Goal: Use online tool/utility: Use online tool/utility

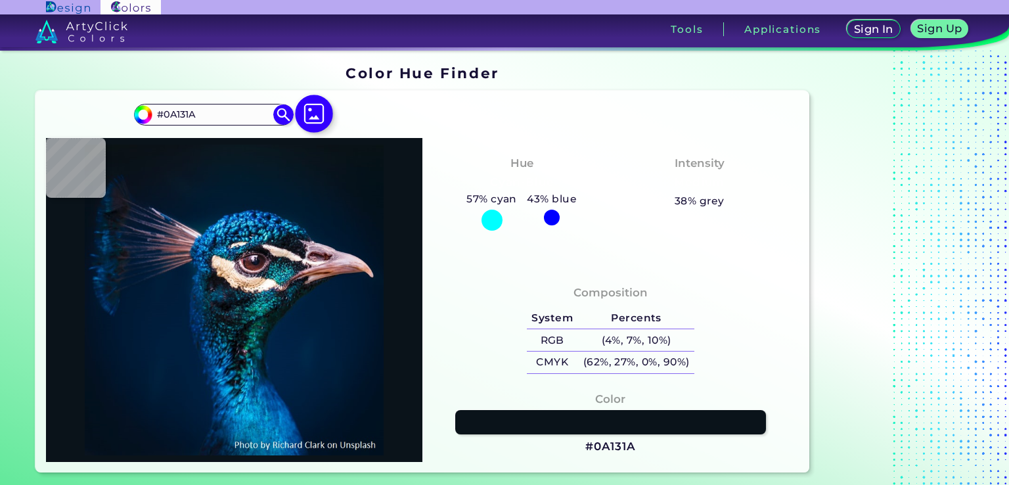
click at [298, 95] on img at bounding box center [314, 114] width 38 height 38
click at [0, 0] on input "file" at bounding box center [0, 0] width 0 height 0
type input "#01476a"
type input "#01476A"
type input "#014669"
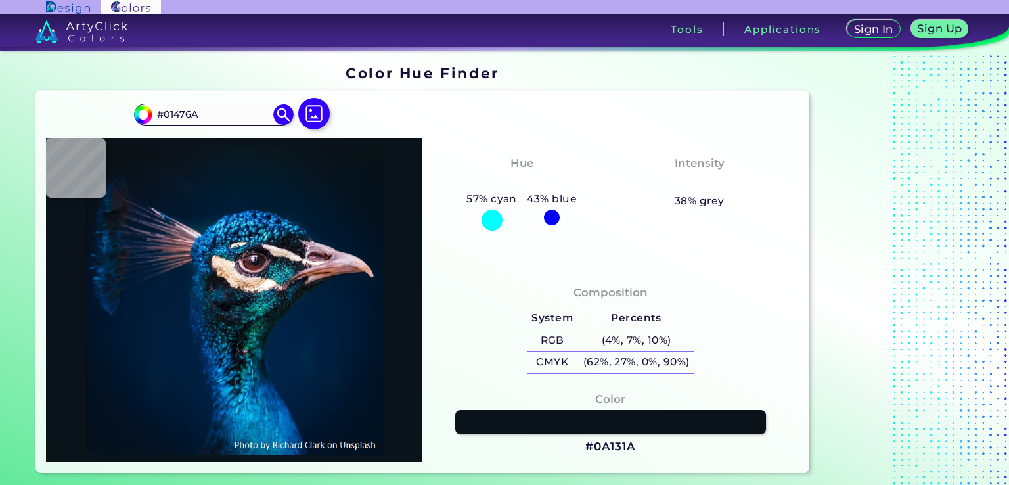
type input "#014669"
type input "#014569"
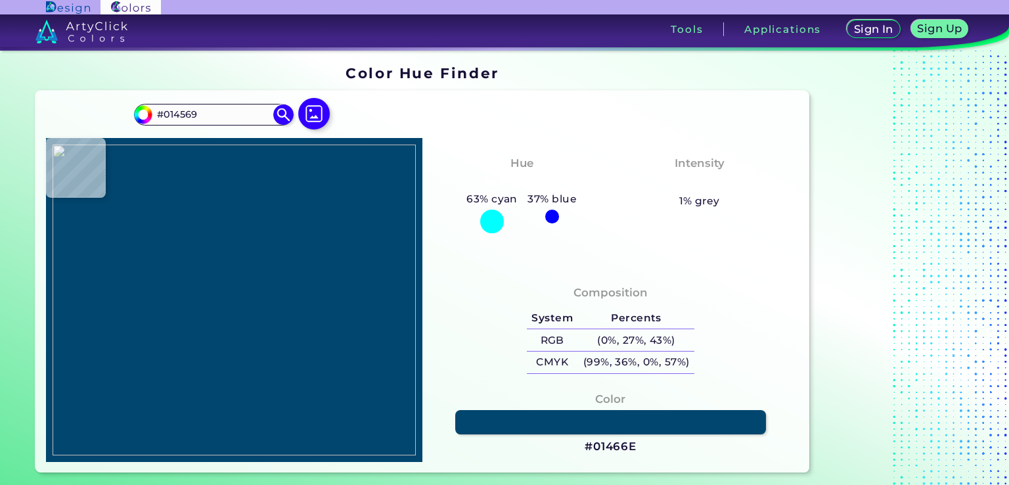
type input "#01466e"
type input "#01466E"
type input "#03466b"
type input "#03466B"
type input "#044669"
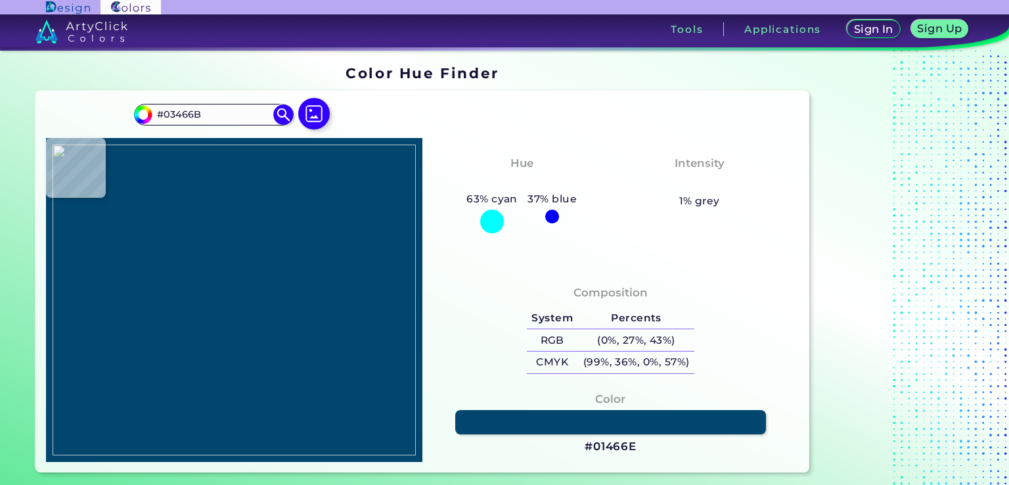
type input "#044669"
type input "#034669"
type input "#03466a"
type input "#03466A"
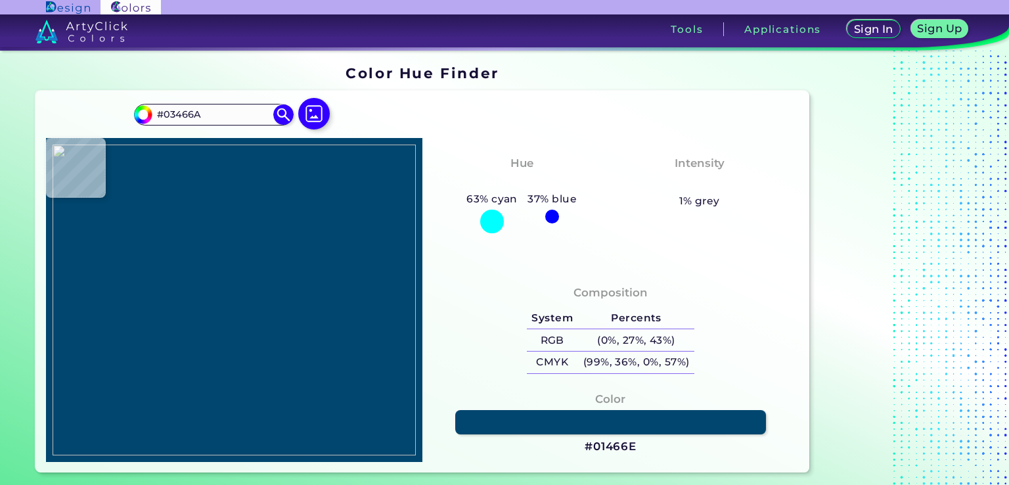
type input "#02466a"
type input "#02466A"
type input "#034669"
type input "#044669"
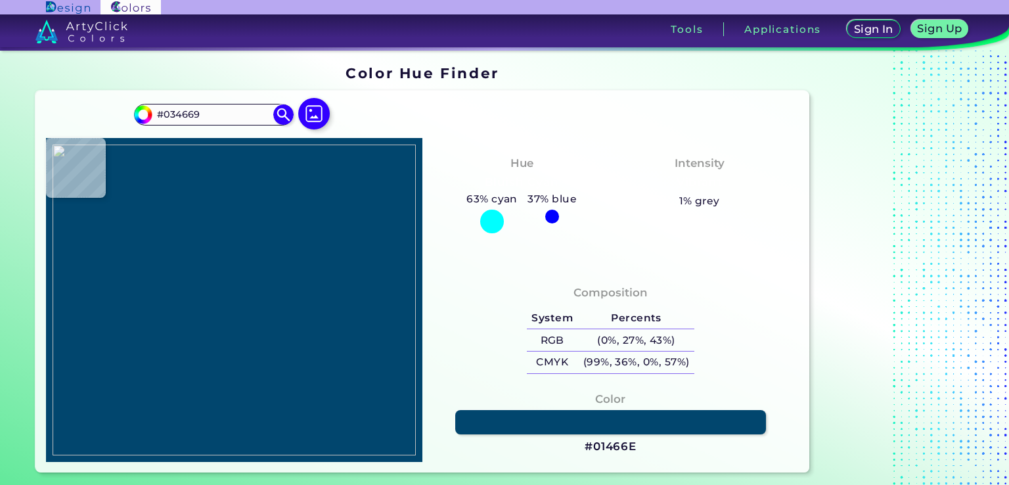
type input "#044669"
type input "#03466b"
type input "#03466B"
type input "#01466d"
type input "#01466D"
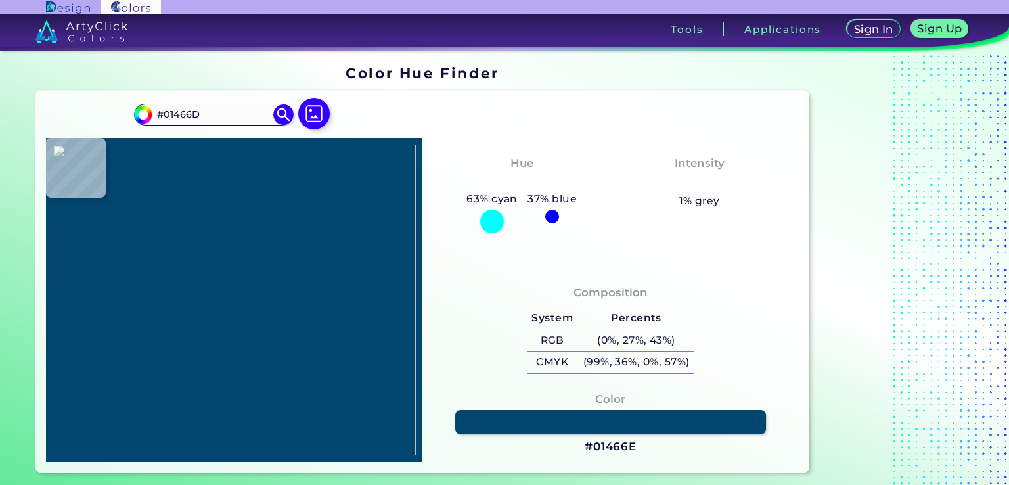
type input "#02466b"
type input "#02466B"
type input "#034669"
type input "#044669"
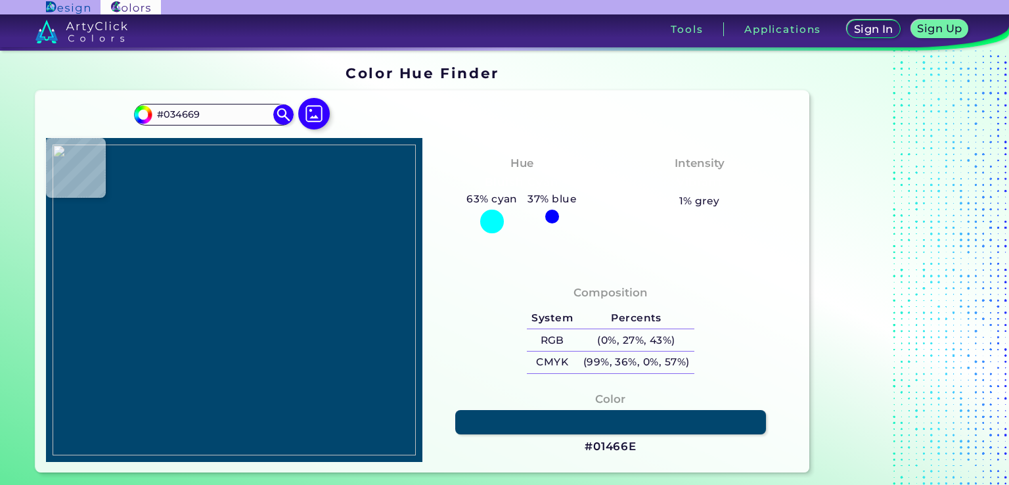
type input "#044669"
type input "#034669"
type input "#034566"
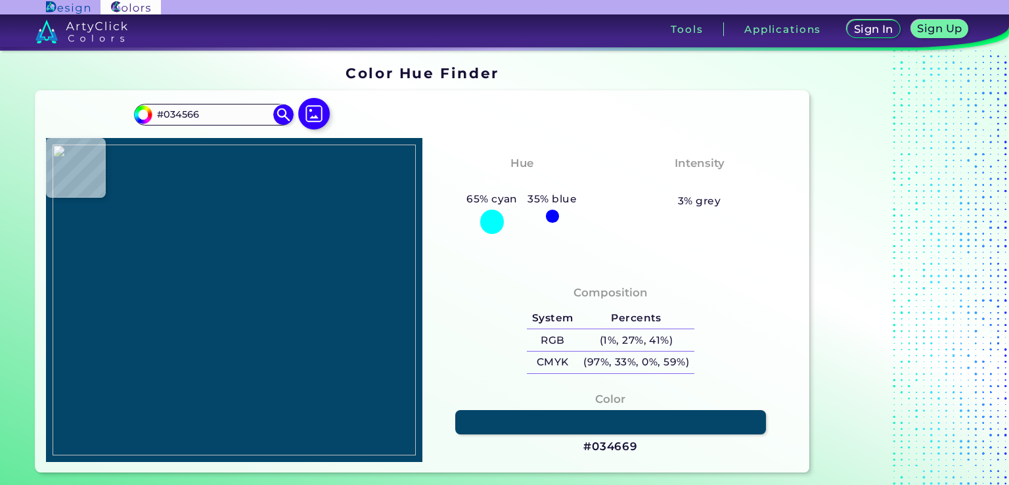
type input "#074563"
type input "#0b455f"
type input "#0B455F"
type input "#355659"
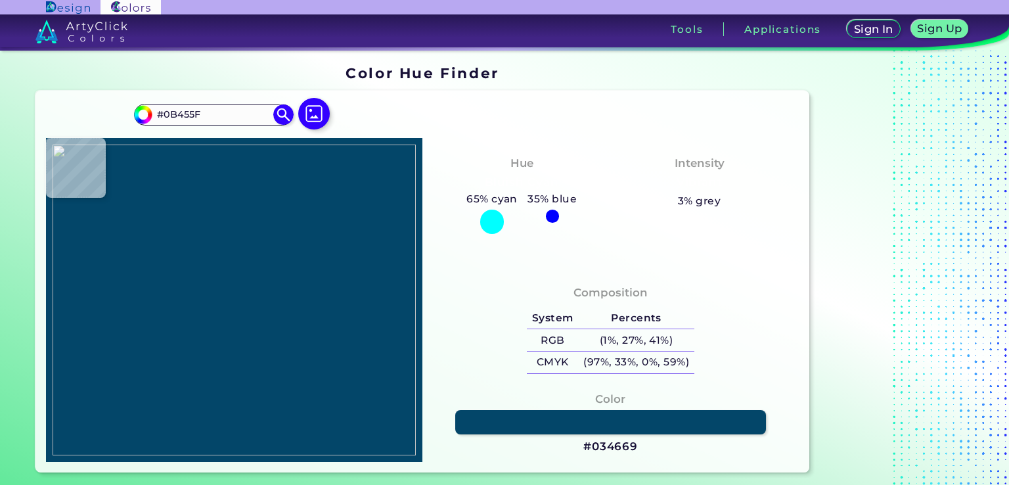
type input "#355659"
type input "#878a73"
type input "#878A73"
type input "#e1b87c"
type input "#E1B87C"
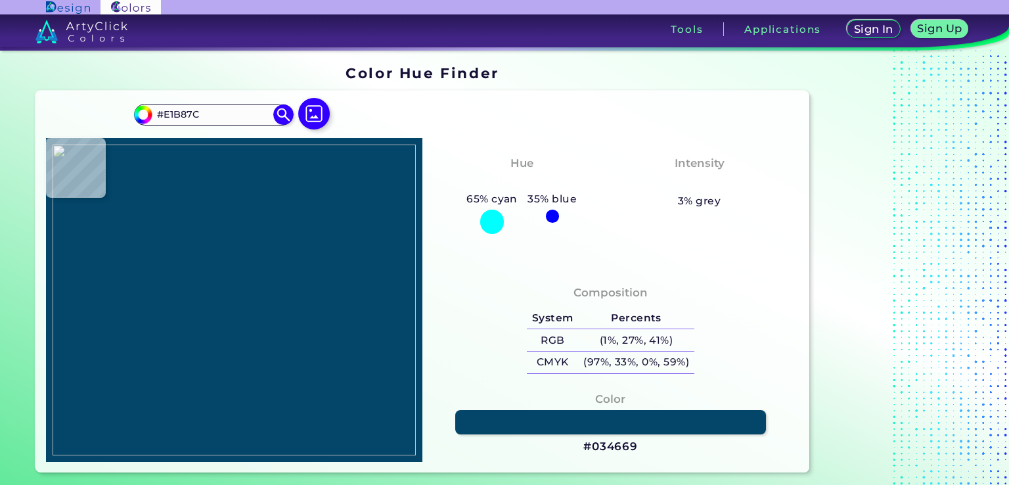
type input "#f6b767"
type input "#F6B767"
type input "#fbb861"
type input "#FBB861"
type input "#fab861"
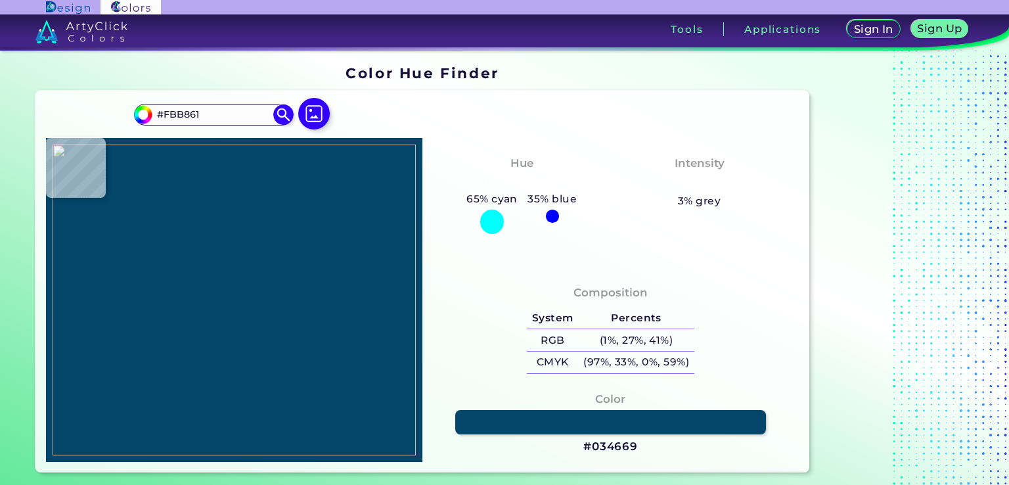
type input "#FAB861"
type input "#fbb861"
type input "#FBB861"
type input "#fab661"
type input "#FAB661"
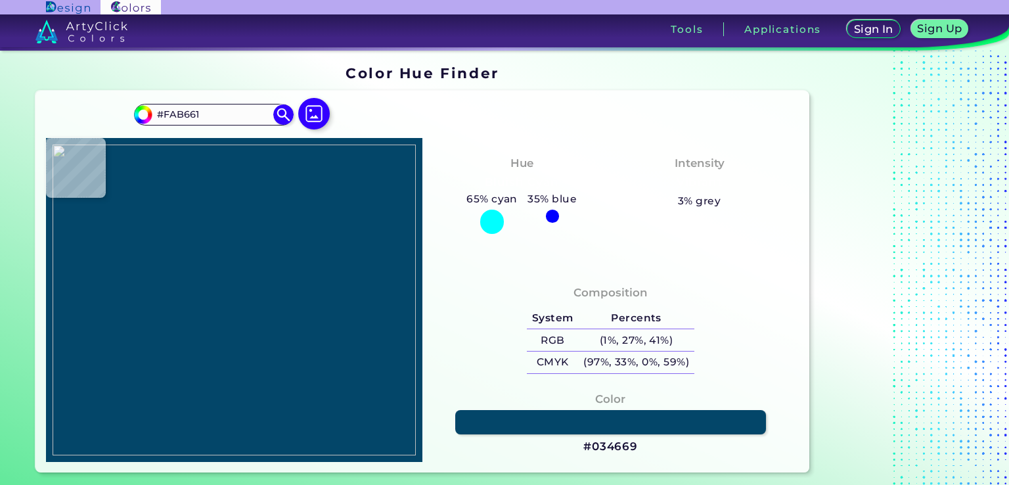
type input "#f2b86c"
type input "#F2B86C"
type input "#a39876"
type input "#A39876"
type input "#355659"
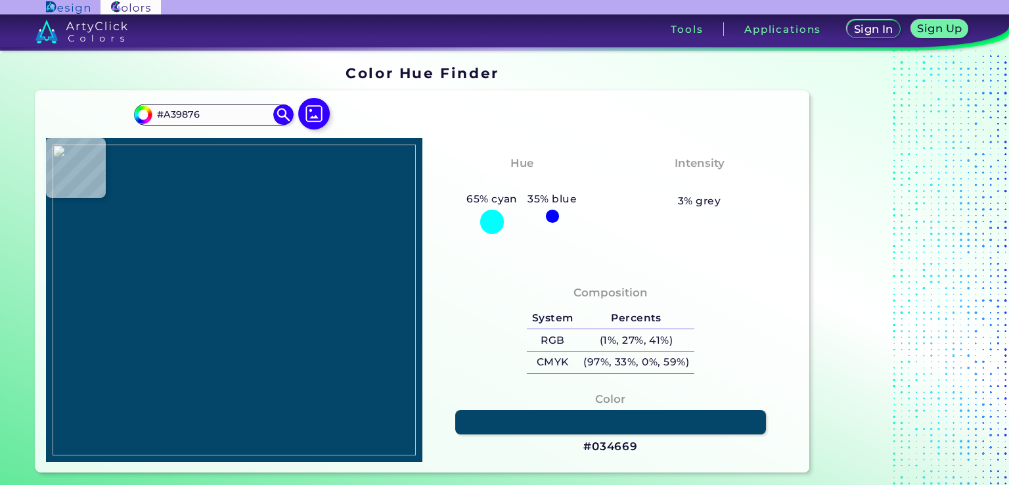
type input "#355659"
type input "#094562"
type input "#044669"
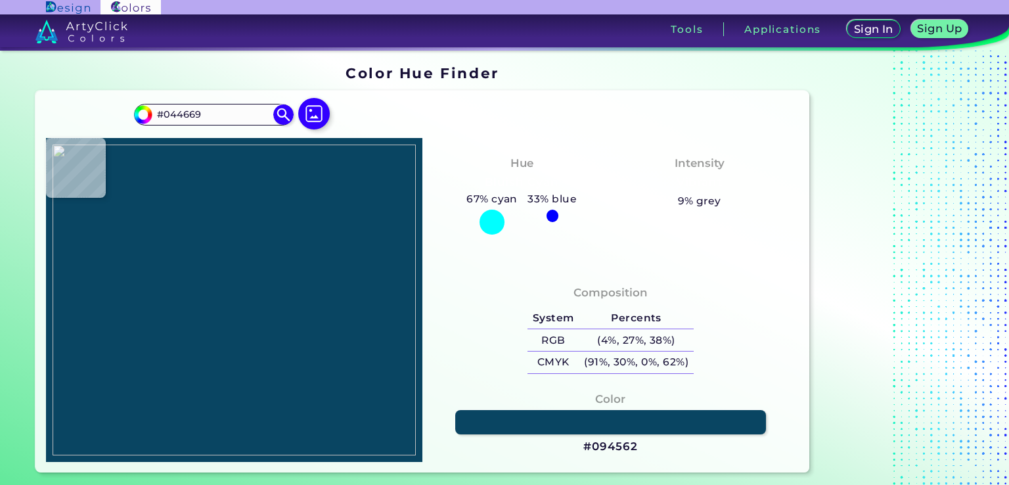
type input "#034669"
type input "#02466b"
type input "#02466B"
type input "#01466b"
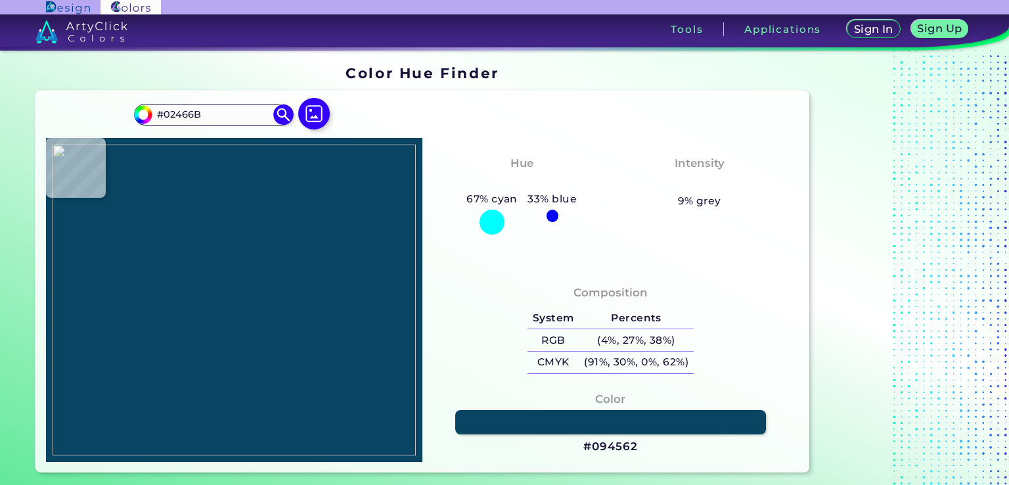
type input "#01466B"
type input "#01466d"
type input "#01466D"
type input "#034669"
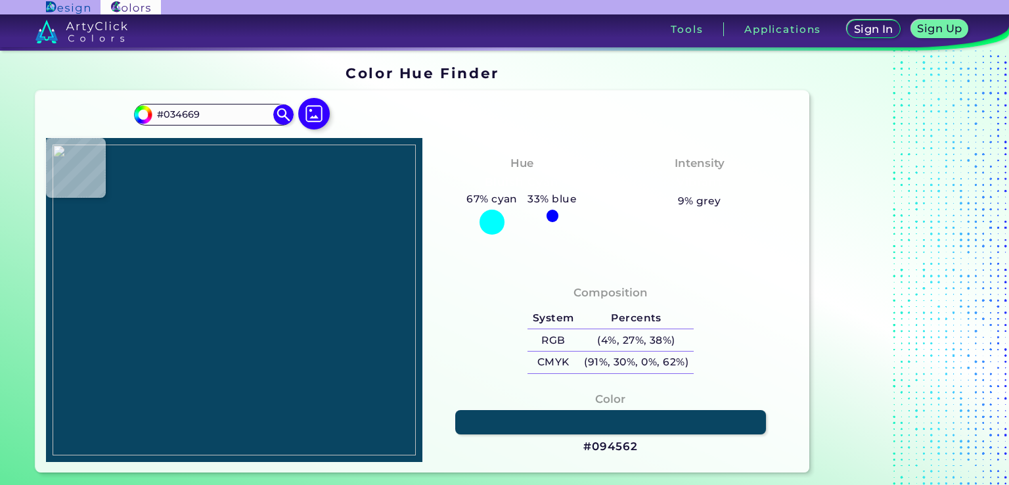
type input "#03466a"
type input "#03466A"
type input "#01466c"
type input "#01466C"
type input "#02466b"
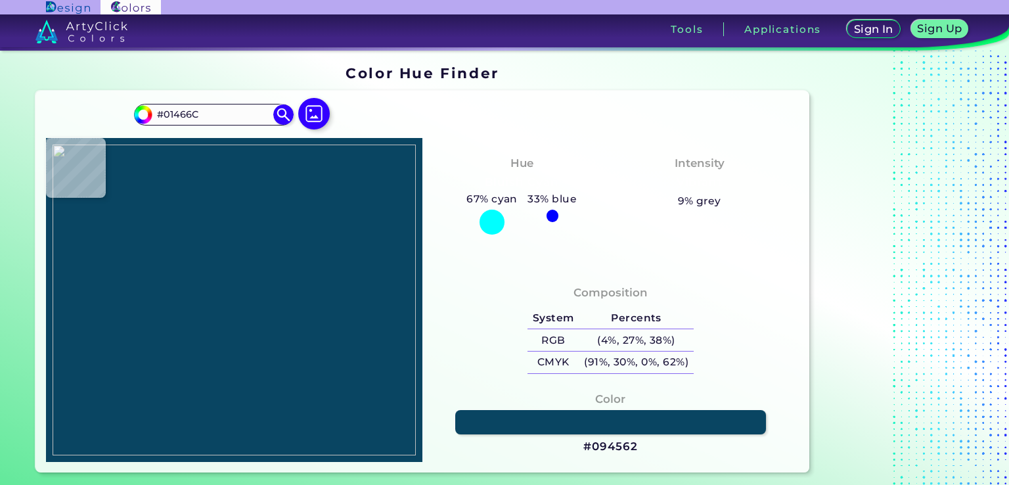
type input "#02466B"
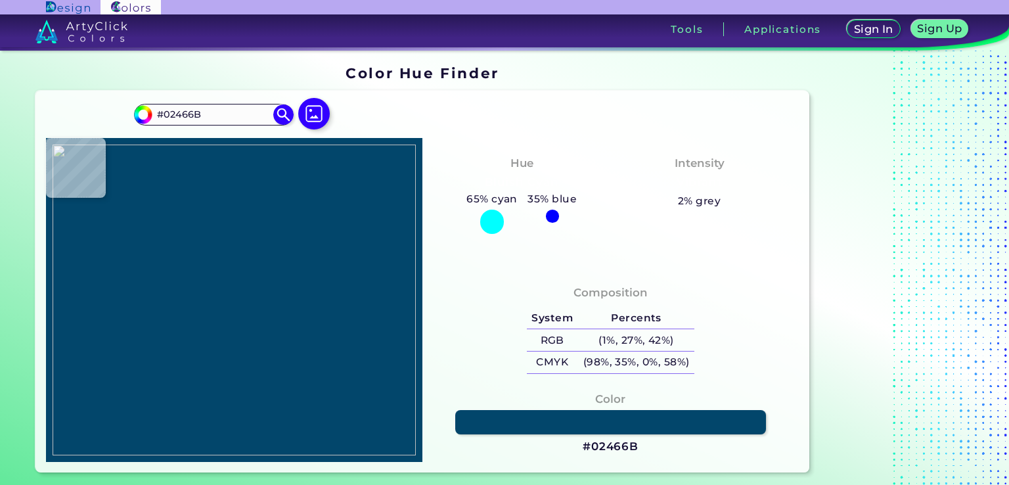
type input "#01466c"
type input "#01466C"
type input "#044669"
type input "#02466c"
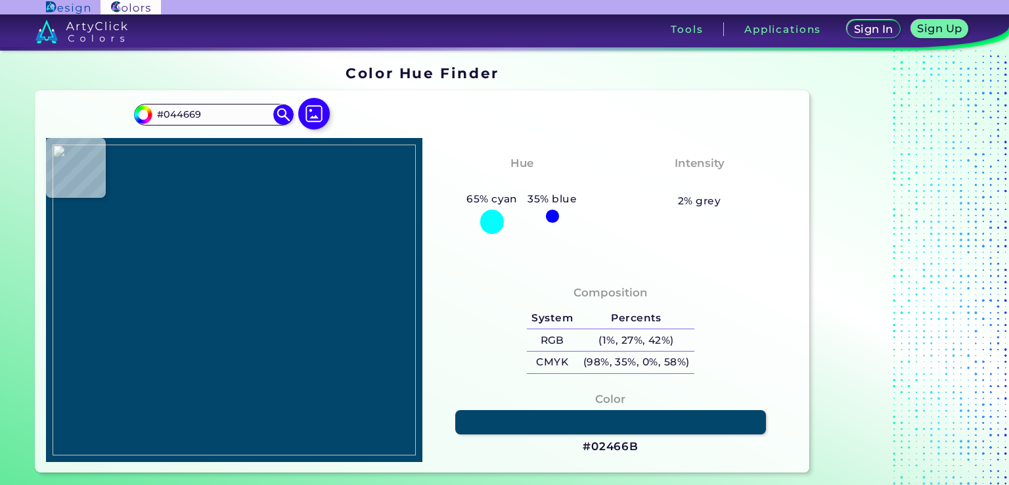
type input "#02466C"
type input "#01466d"
type input "#01466D"
type input "#02466b"
type input "#02466B"
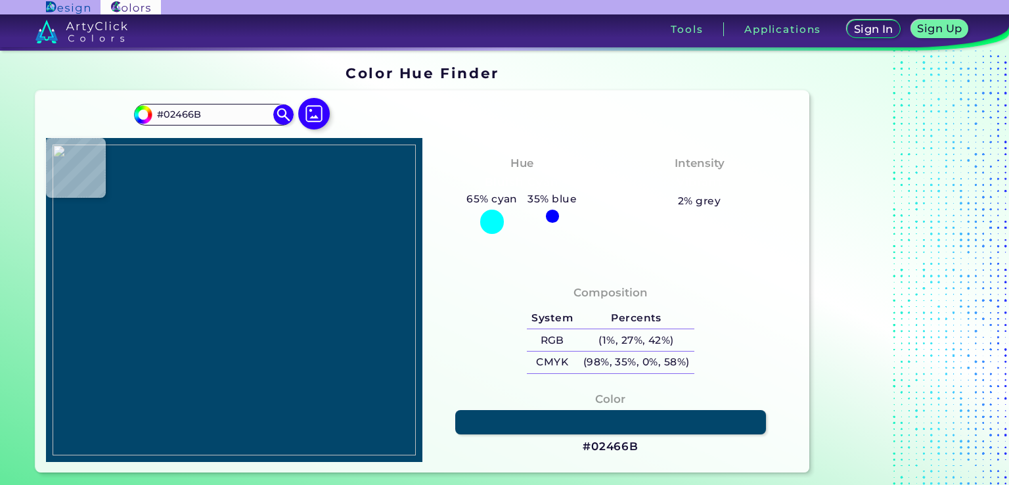
type input "#044669"
type input "#024567"
type input "#355659"
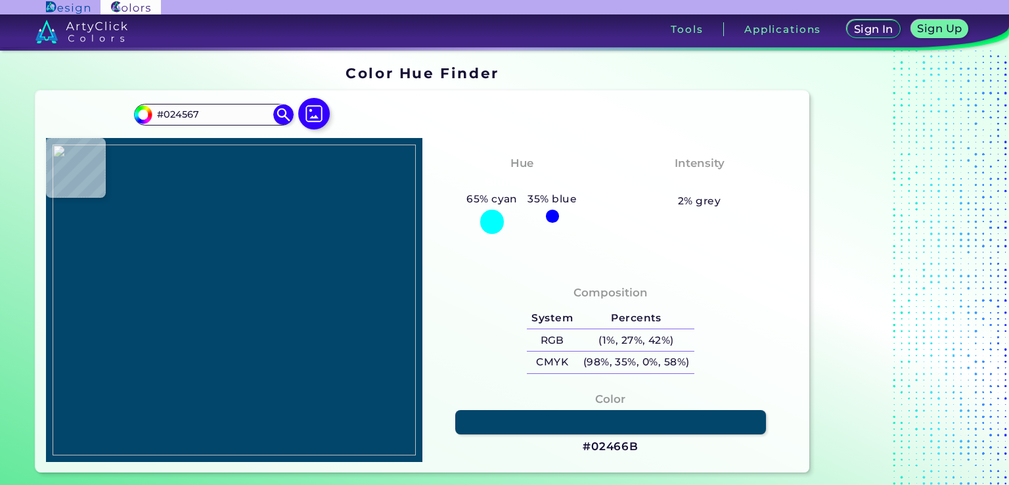
type input "#355659"
type input "#fbb761"
type input "#FBB761"
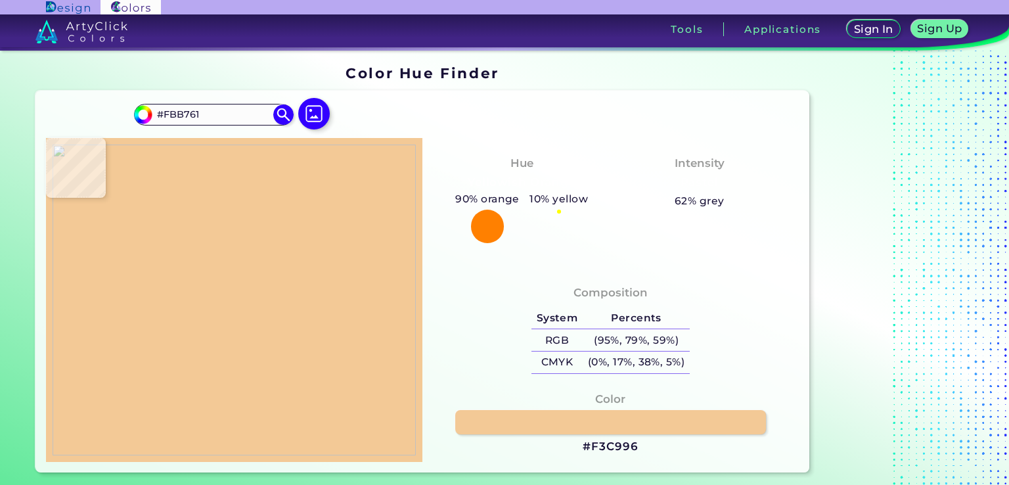
type input "#f3c996"
type input "#F3C996"
type input "#feffff"
type input "#FEFFFF"
type input "#fffeff"
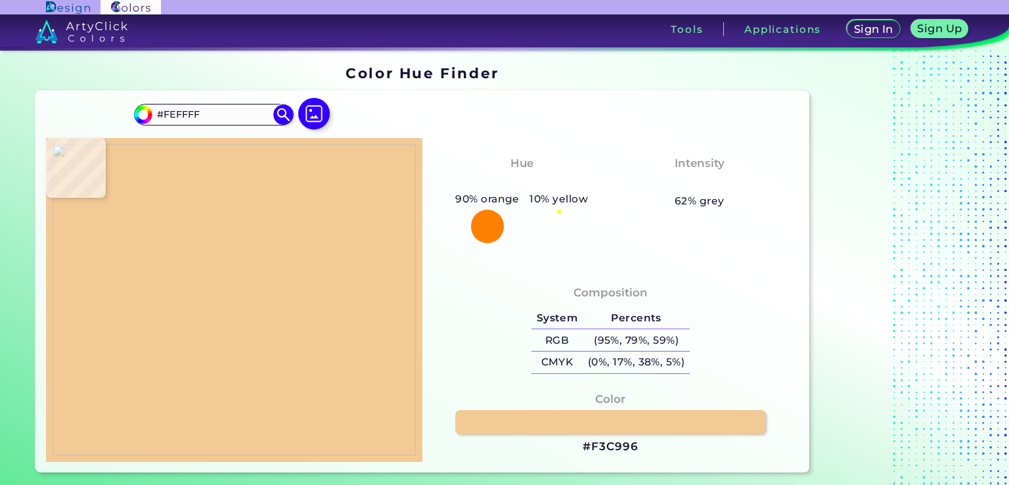
type input "#FFFEFF"
type input "#fffffd"
type input "#FFFFFD"
type input "#000000"
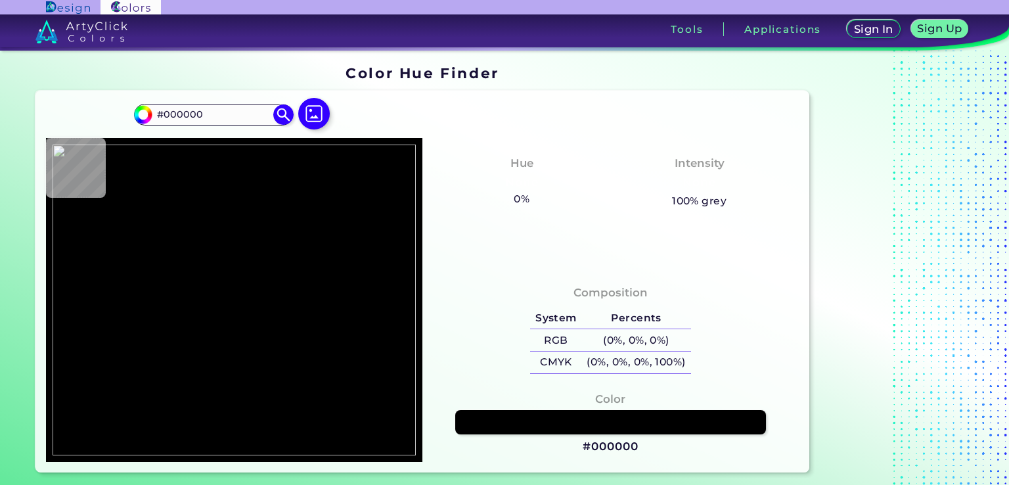
type input "#fffeff"
type input "#FFFEFF"
type input "#fefeff"
type input "#FEFEFF"
type input "#fdfffd"
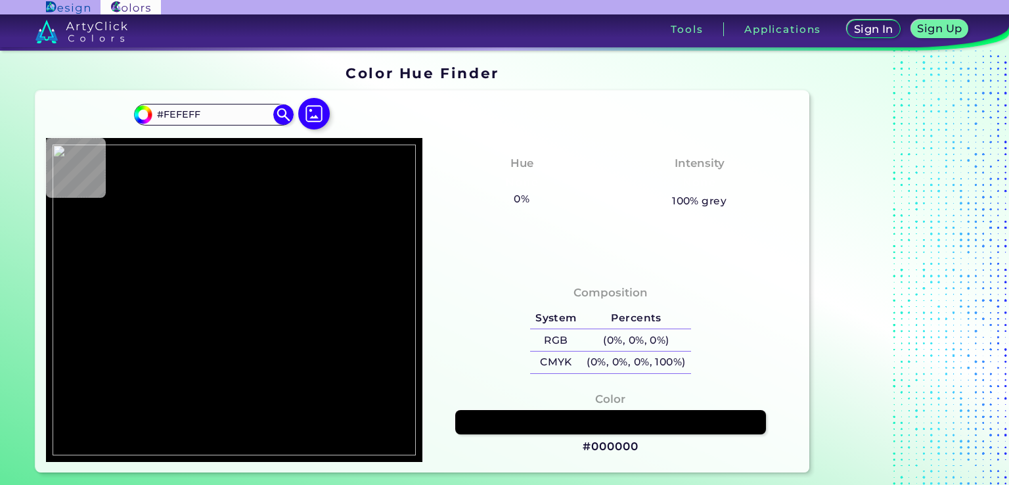
type input "#FDFFFD"
type input "#fffefa"
type input "#FFFEFA"
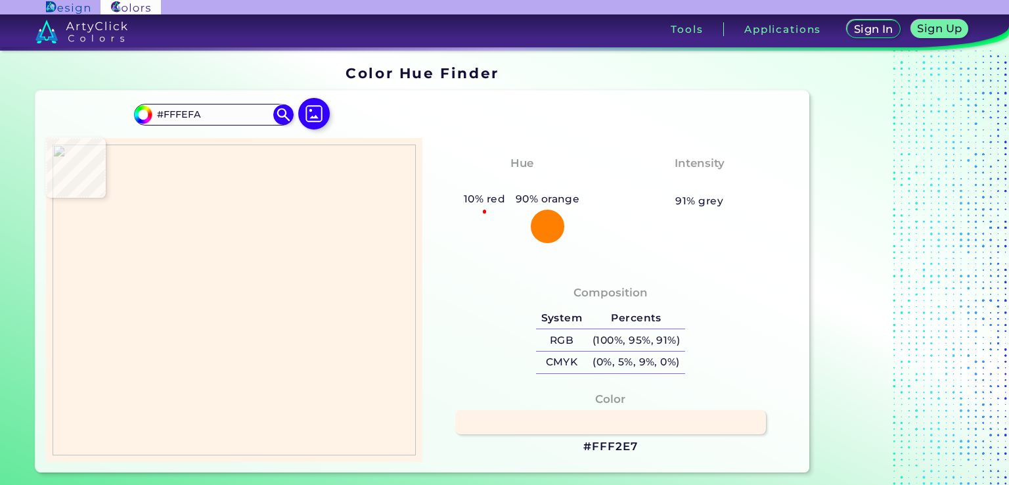
type input "#fff2e7"
type input "#FFF2E7"
type input "#f7d2a7"
type input "#F7D2A7"
type input "#f0b86f"
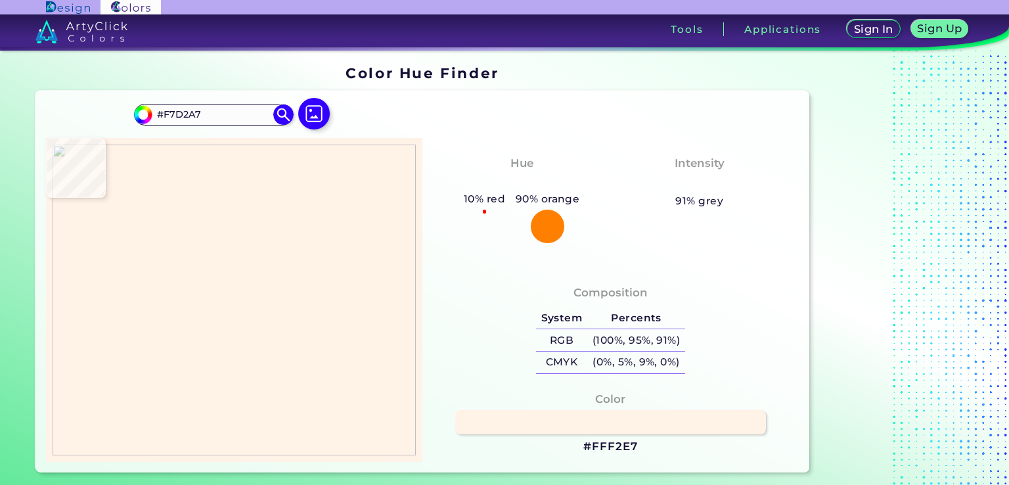
type input "#F0B86F"
type input "#f8b963"
type input "#F8B963"
type input "#fab960"
type input "#FAB960"
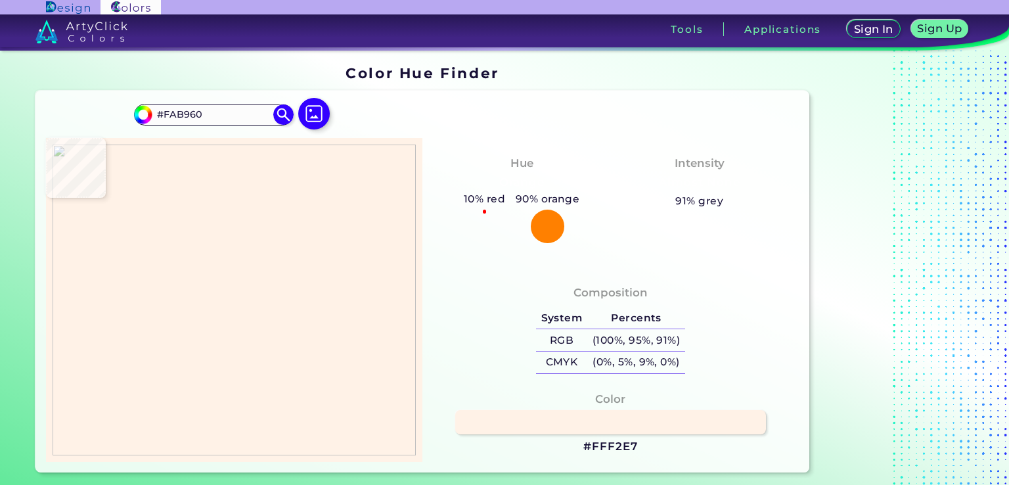
type input "#f9b760"
type input "#F9B760"
type input "#fab861"
type input "#FAB861"
type input "#fbb861"
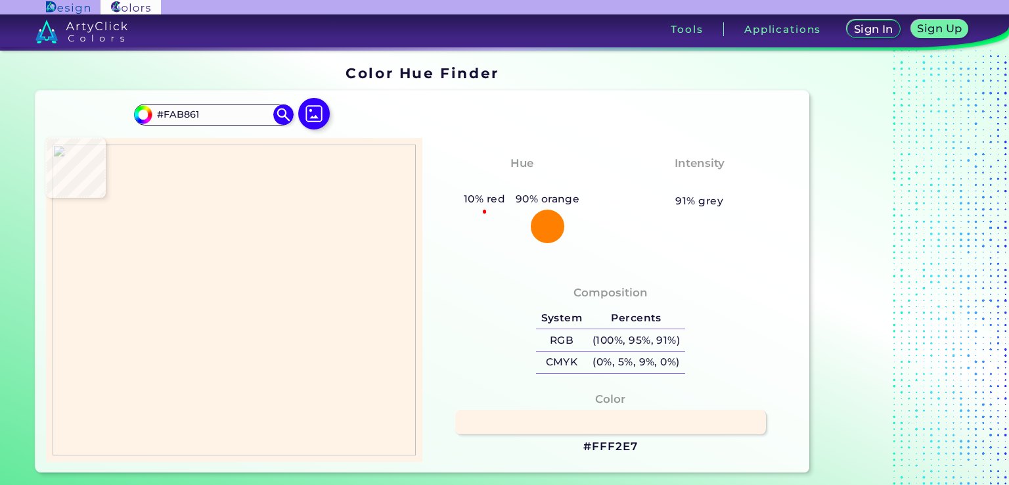
type input "#FBB861"
type input "#fab861"
type input "#FAB861"
type input "#f5b867"
type input "#F5B867"
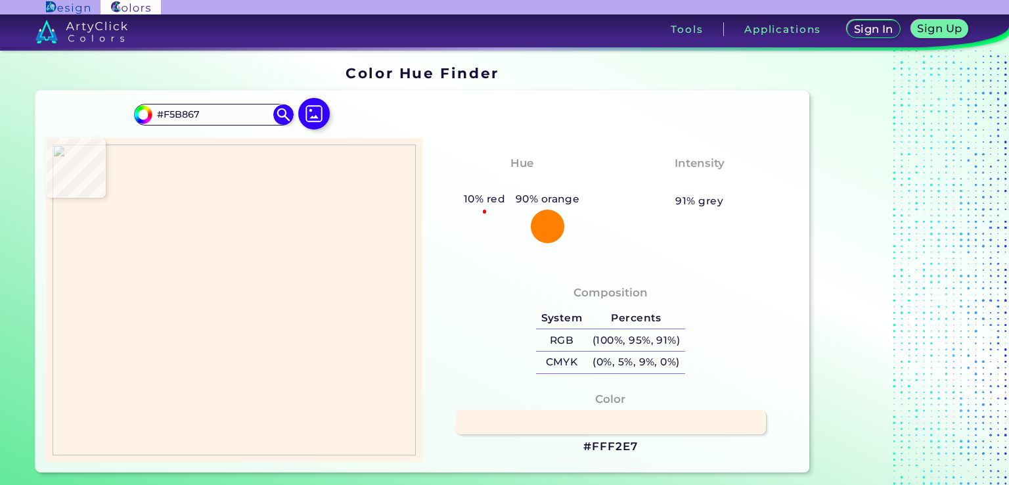
type input "#f2b96c"
type input "#F2B96C"
type input "#e1b87c"
type input "#E1B87C"
type input "#a39876"
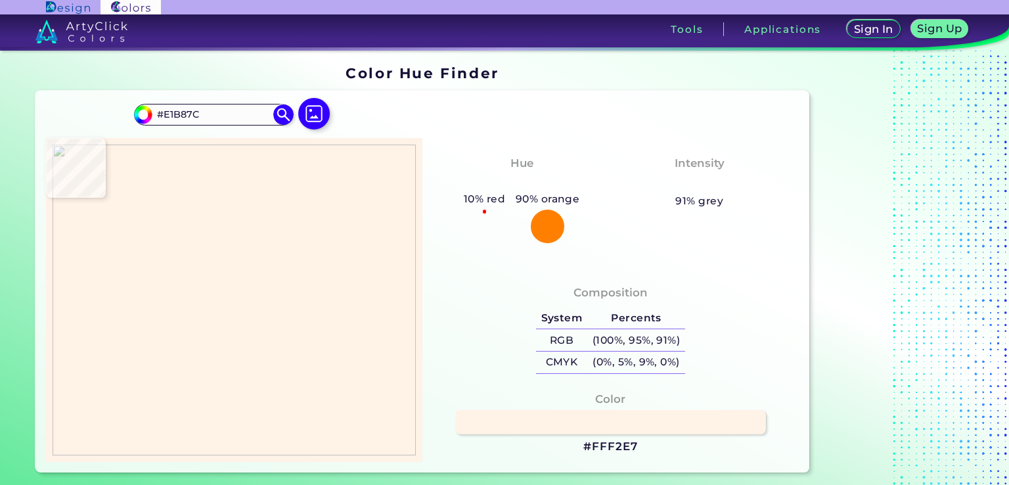
type input "#A39876"
type input "#878a73"
type input "#878A73"
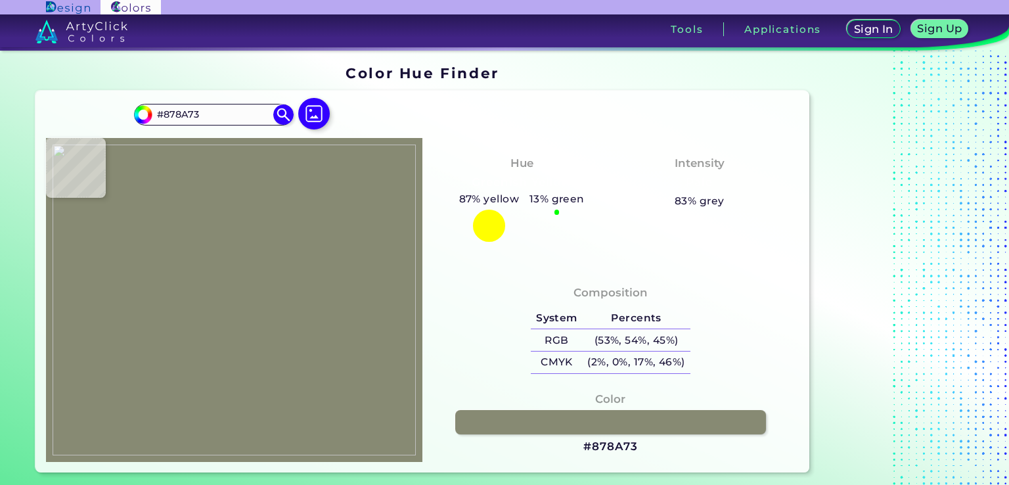
type input "#a39876"
type input "#A39876"
type input "#ccad7a"
type input "#CCAD7A"
type input "#e1b87c"
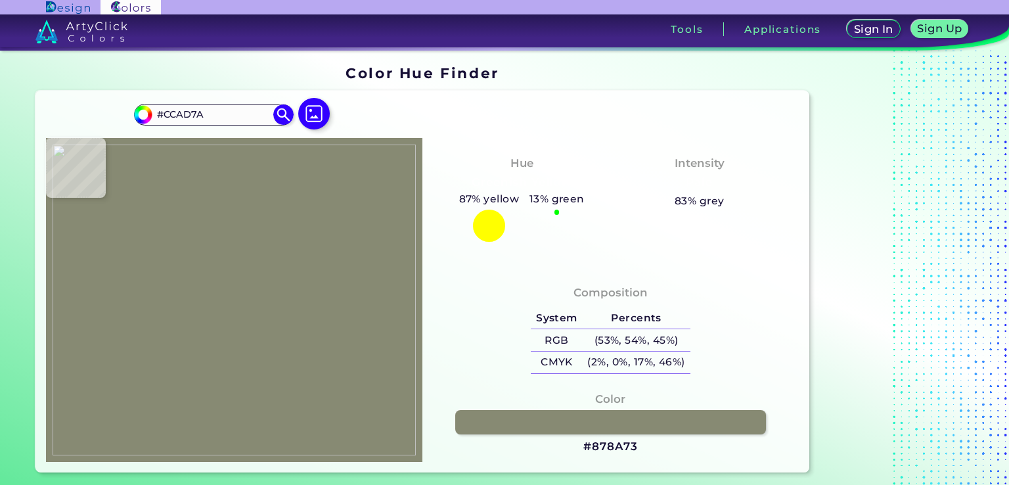
type input "#E1B87C"
type input "#f6b767"
type input "#F6B767"
type input "#fbb760"
type input "#FBB760"
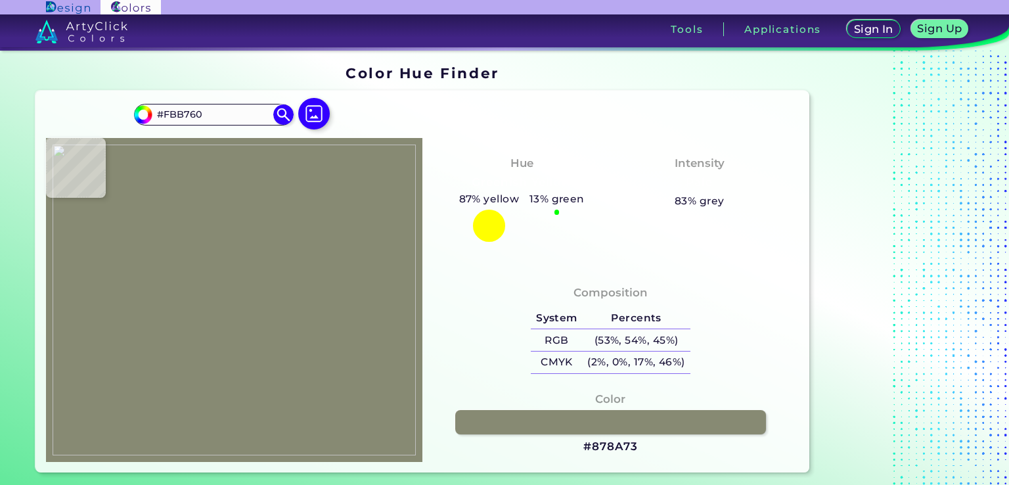
type input "#fab861"
type input "#FAB861"
type input "#fab760"
type input "#FAB760"
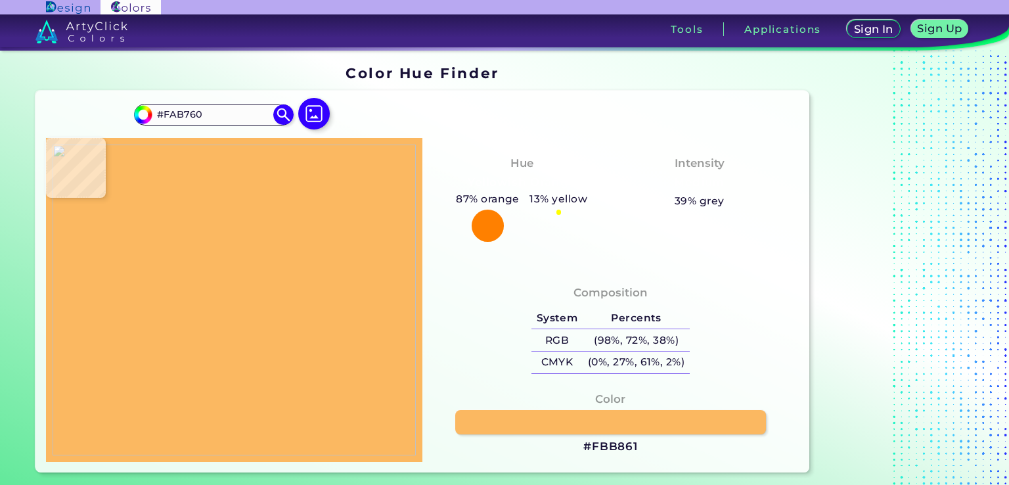
type input "#fbb861"
type input "#FBB861"
type input "#fbb761"
type input "#FBB761"
type input "#fbb760"
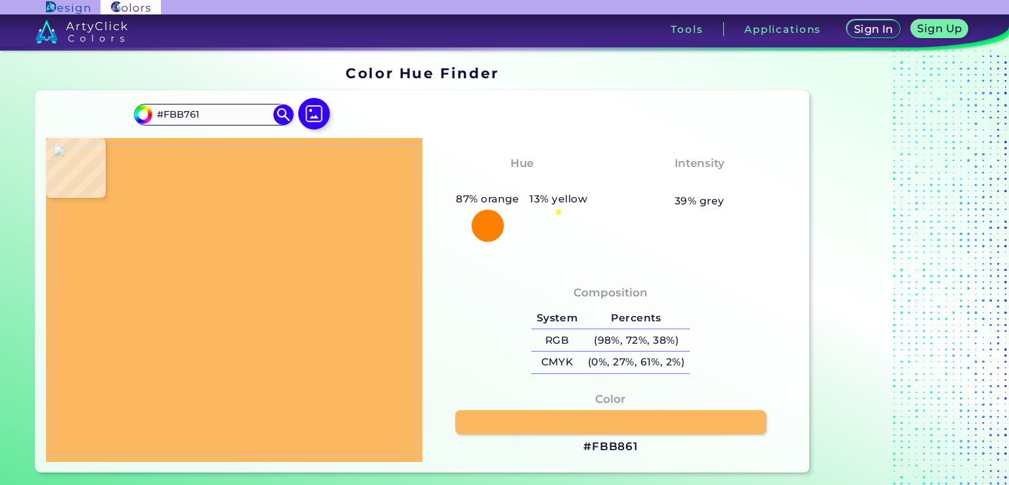
type input "#FBB760"
type input "#fab661"
type input "#FAB661"
type input "#e1b87c"
type input "#E1B87C"
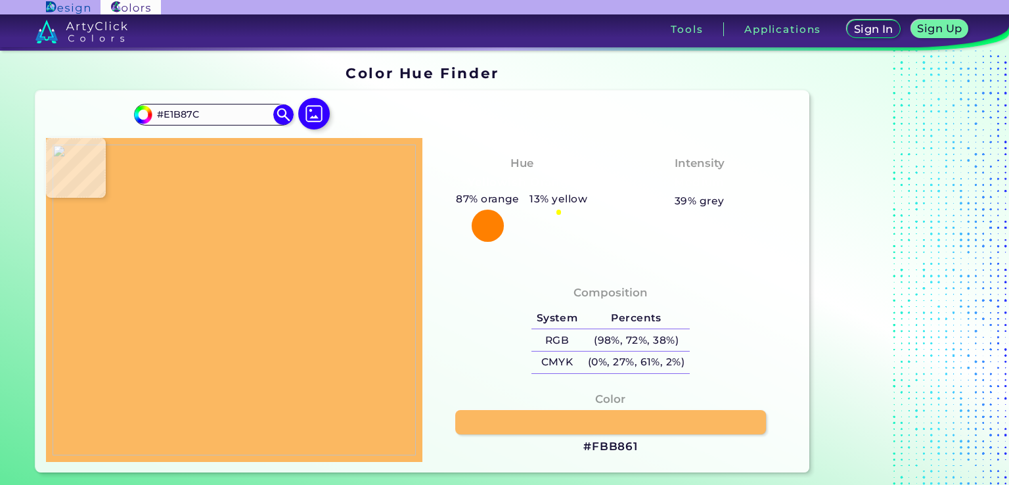
type input "#ccad7a"
type input "#CCAD7A"
type input "#878a73"
type input "#878A73"
type input "#737e6f"
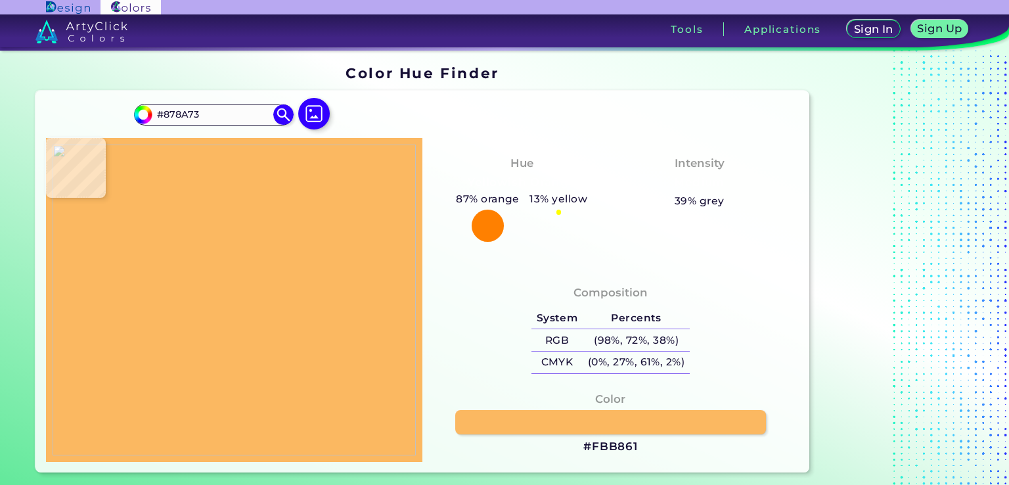
type input "#737E6F"
type input "#224a53"
type input "#224A53"
type input "#104357"
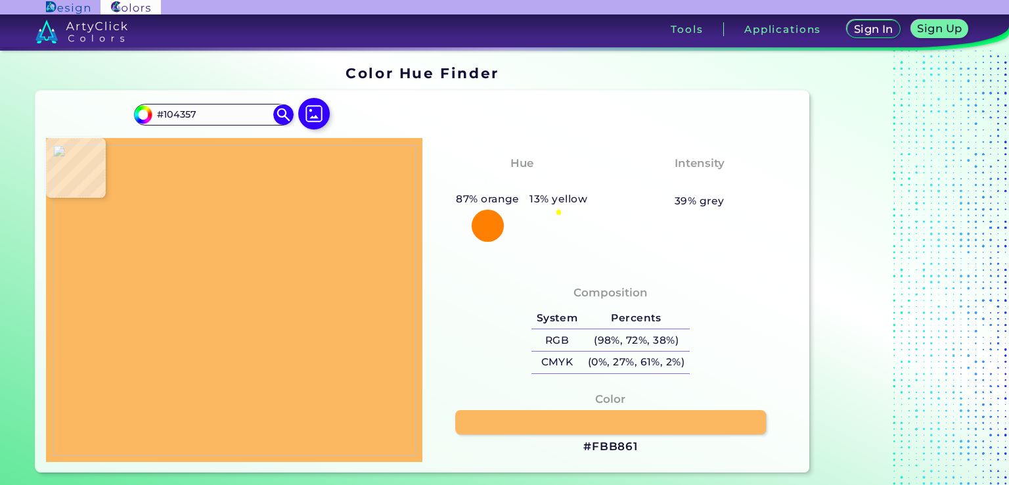
type input "#0d445c"
type input "#0D445C"
type input "#074563"
type input "#024567"
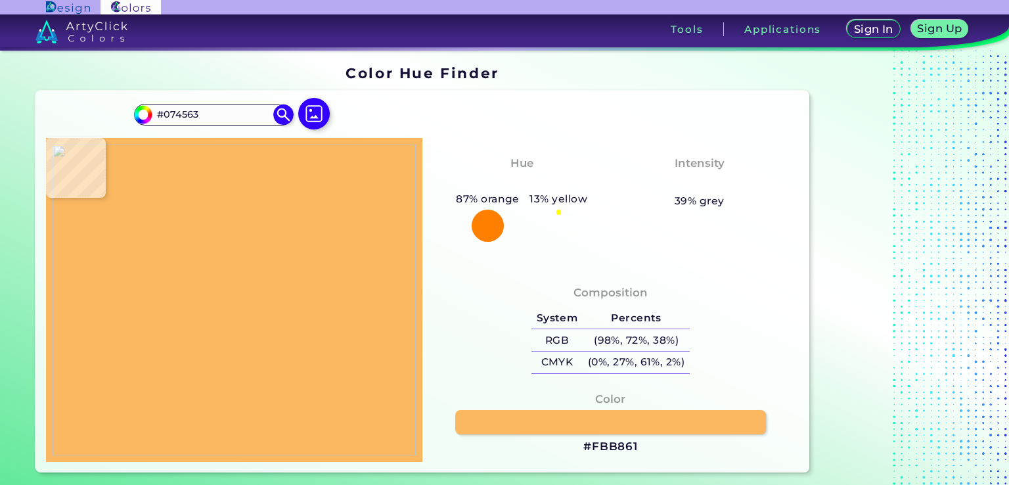
type input "#024567"
type input "#014568"
type input "#034669"
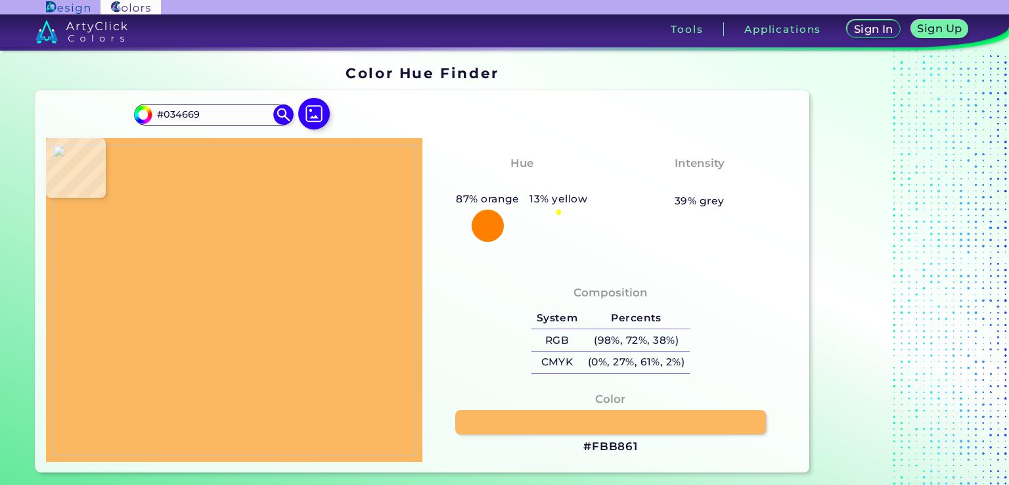
type input "#044669"
type input "#034669"
type input "#02466a"
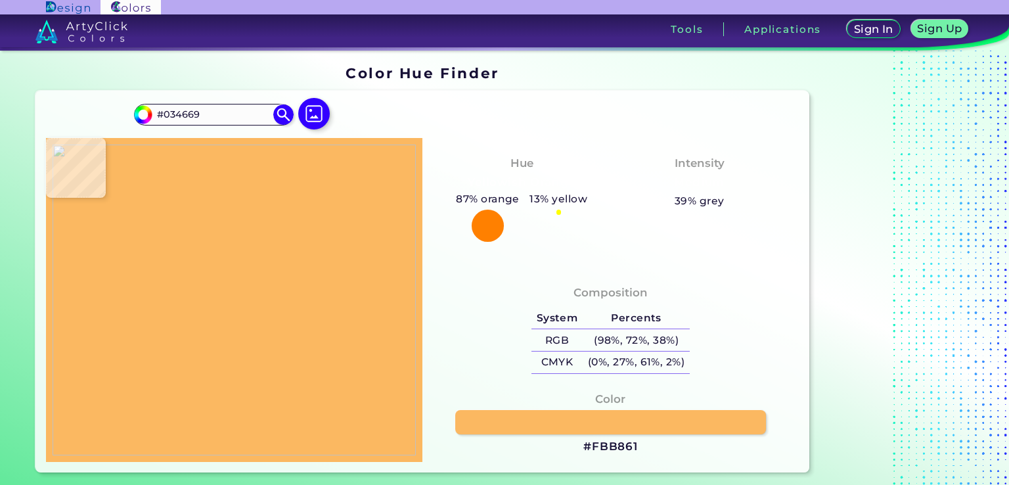
type input "#02466A"
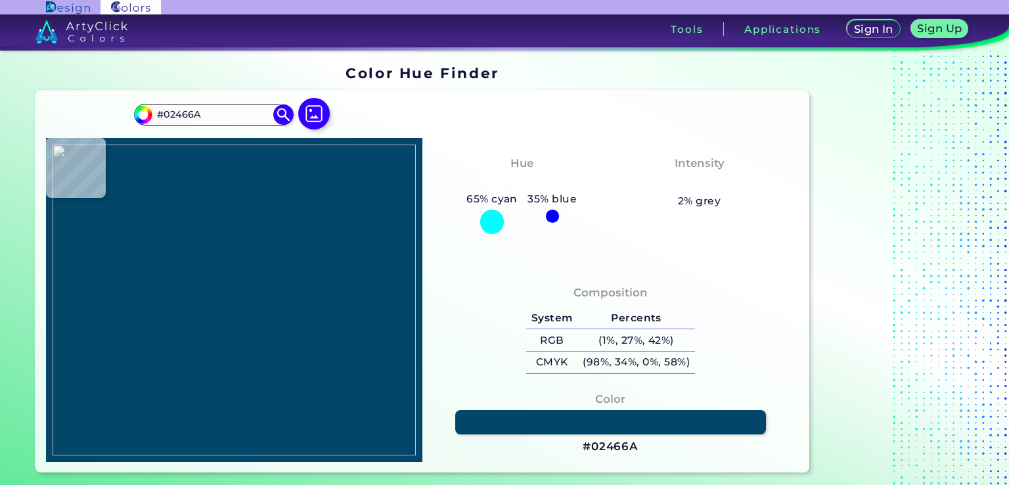
type input "#02466b"
type input "#02466B"
type input "#01466c"
type input "#01466C"
click at [285, 292] on img at bounding box center [234, 300] width 363 height 310
